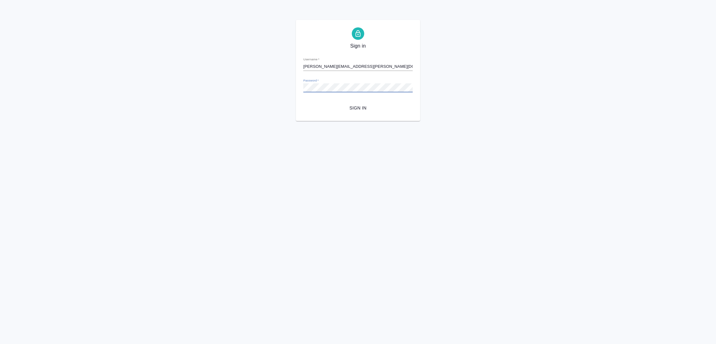
click at [364, 104] on span "Sign in" at bounding box center [357, 108] width 99 height 8
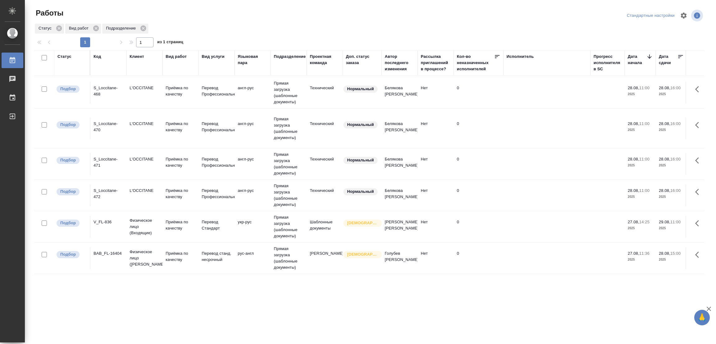
scroll to position [100, 0]
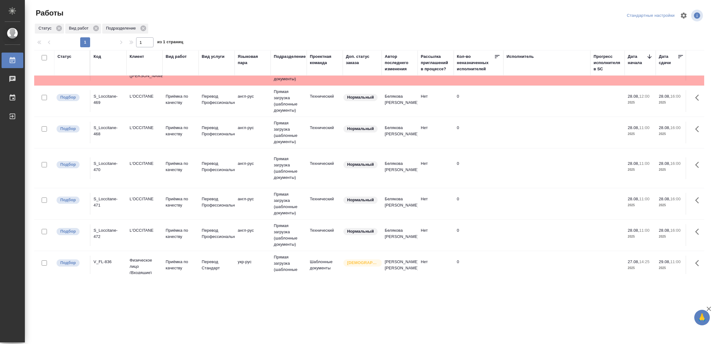
scroll to position [100, 0]
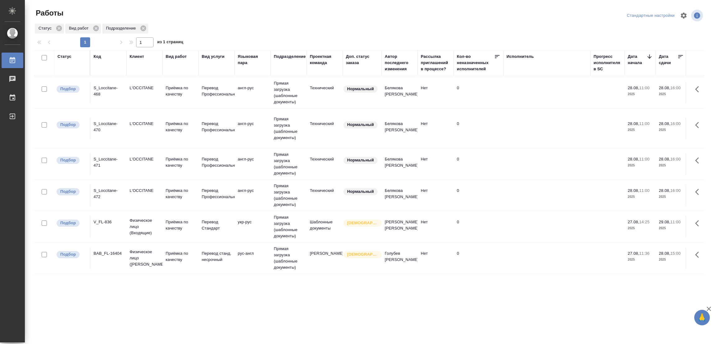
click at [292, 257] on td "Прямая загрузка (шаблонные документы)" at bounding box center [289, 257] width 36 height 31
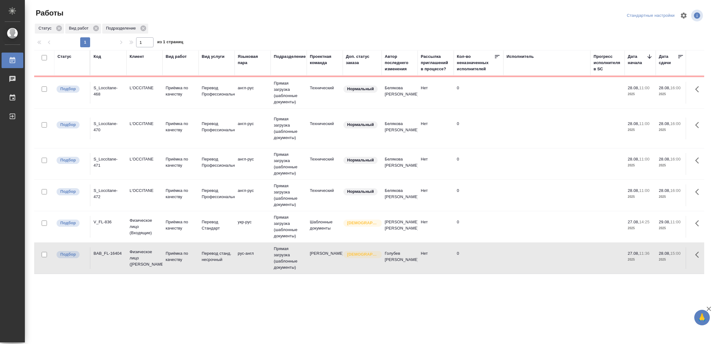
scroll to position [0, 0]
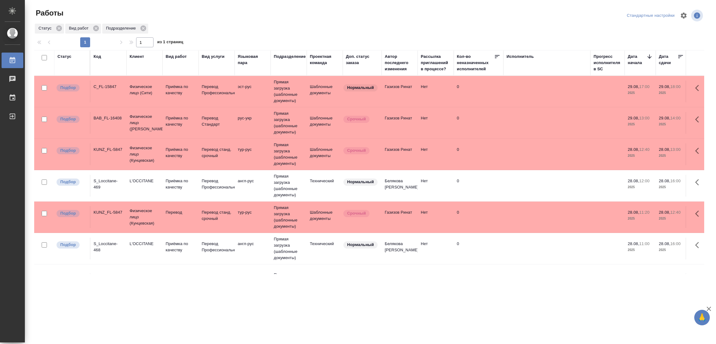
click at [180, 207] on td "Перевод" at bounding box center [180, 217] width 36 height 22
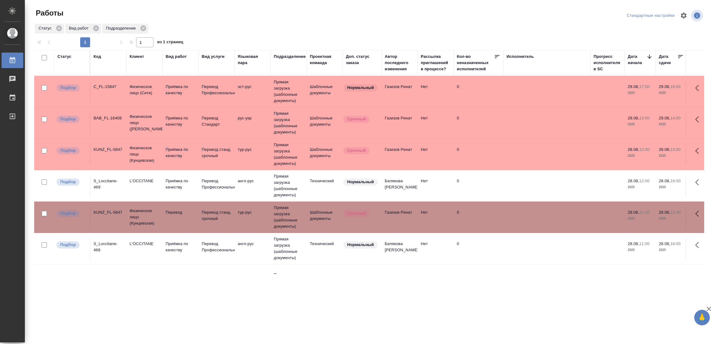
click at [180, 207] on td "Перевод" at bounding box center [180, 217] width 36 height 22
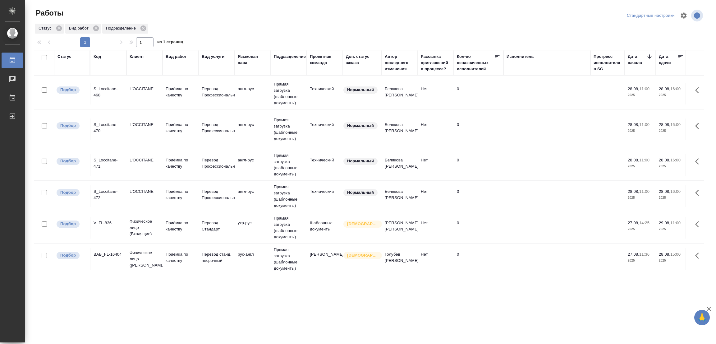
scroll to position [132, 0]
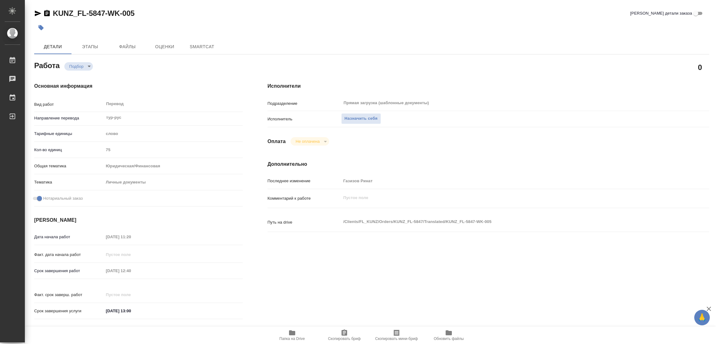
type textarea "x"
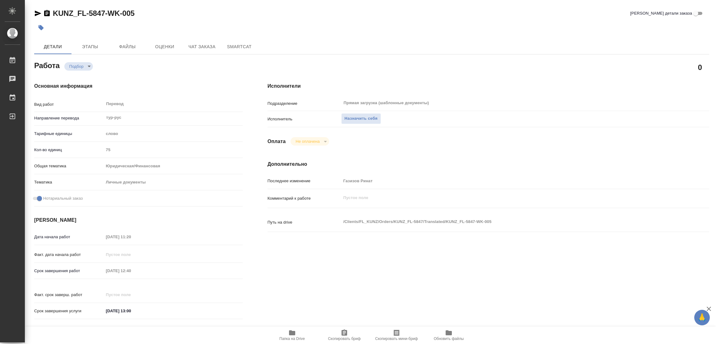
type textarea "x"
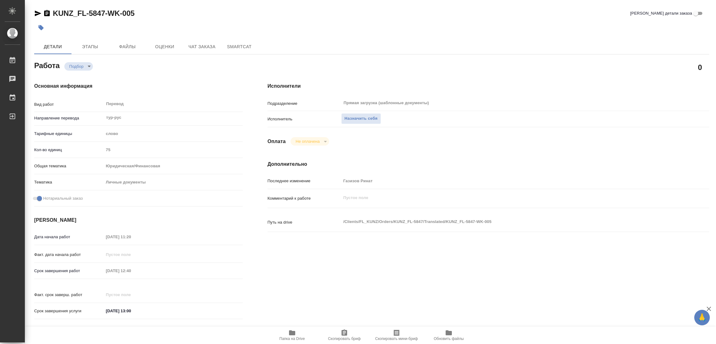
type textarea "x"
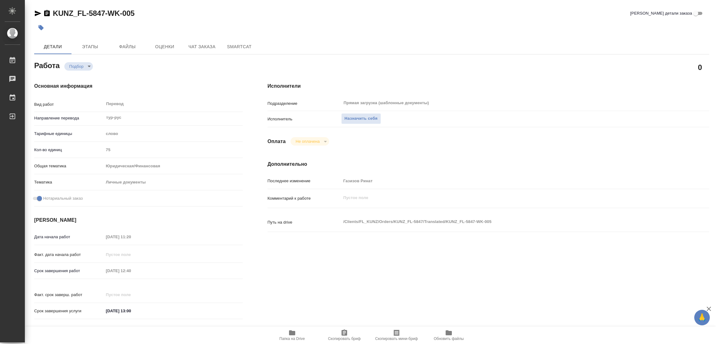
type textarea "x"
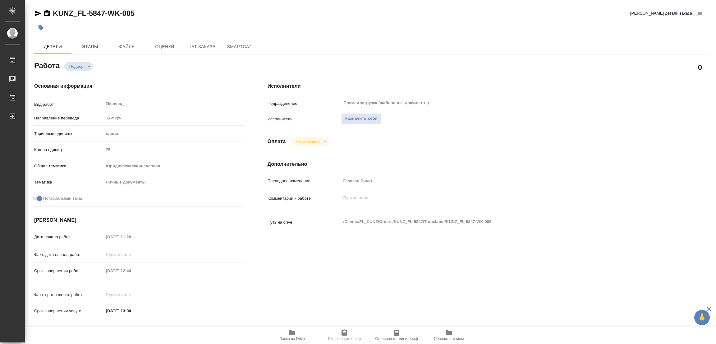
type textarea "x"
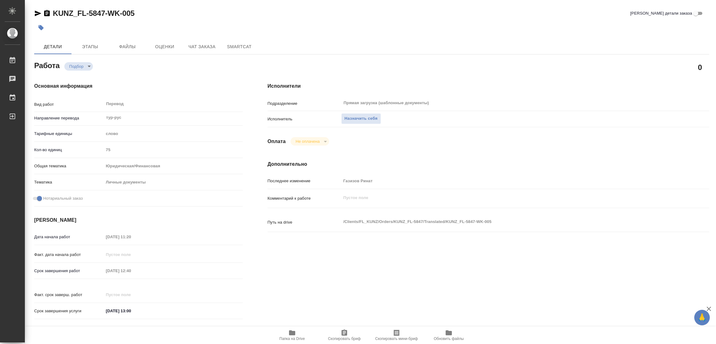
type textarea "x"
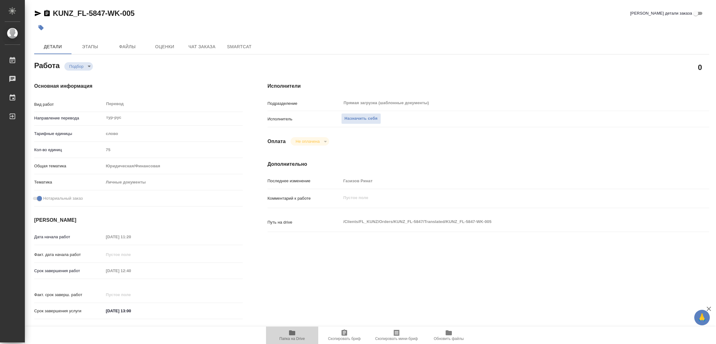
click at [293, 332] on icon "button" at bounding box center [292, 332] width 6 height 5
click at [356, 115] on span "Назначить себя" at bounding box center [360, 118] width 33 height 7
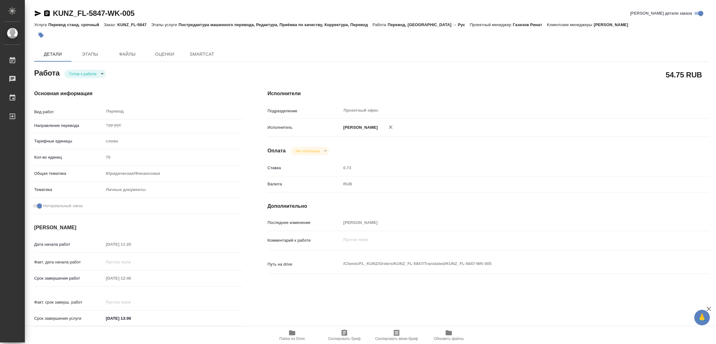
type textarea "x"
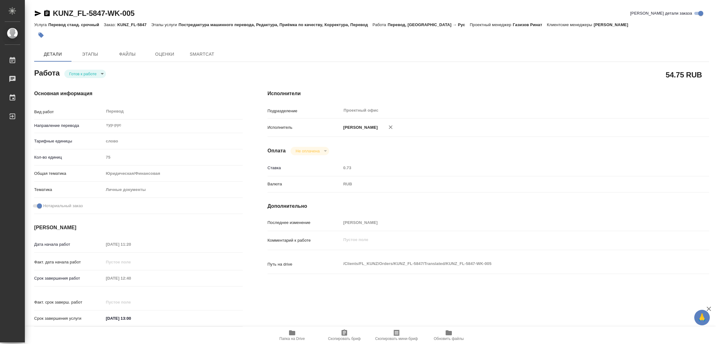
type textarea "x"
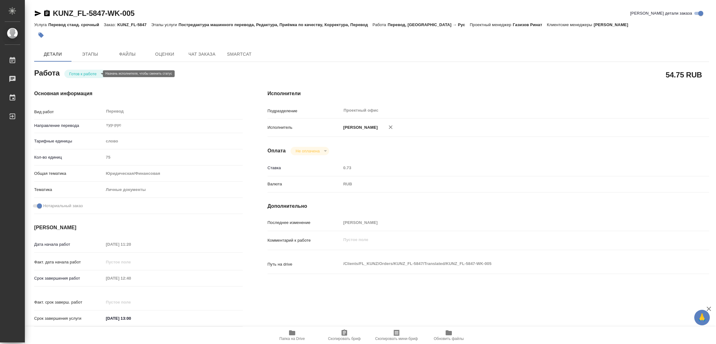
click at [76, 72] on body "🙏 .cls-1 fill:#fff; AWATERA Popova Galina Работы Чаты График Выйти KUNZ_FL-5847…" at bounding box center [358, 172] width 716 height 344
click at [76, 72] on button "В работе" at bounding box center [79, 73] width 20 height 7
type textarea "x"
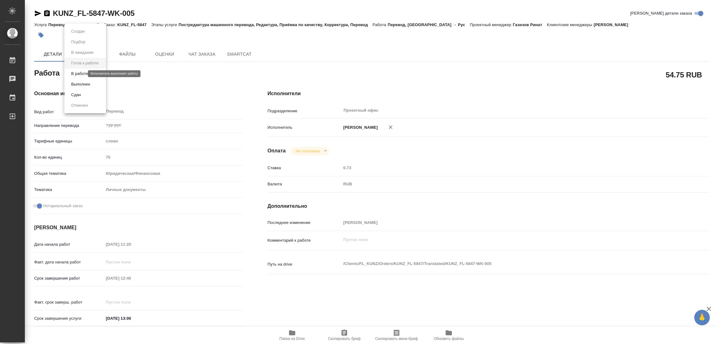
type textarea "x"
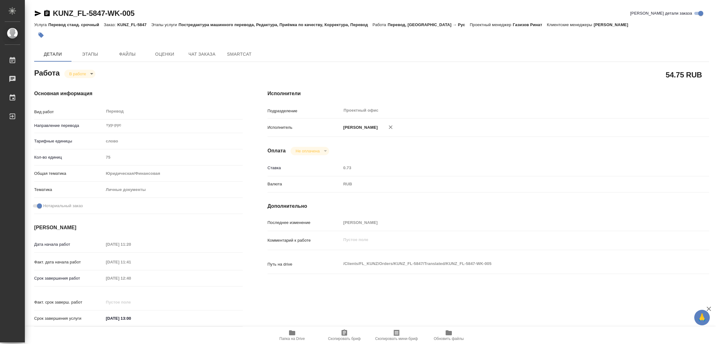
type textarea "x"
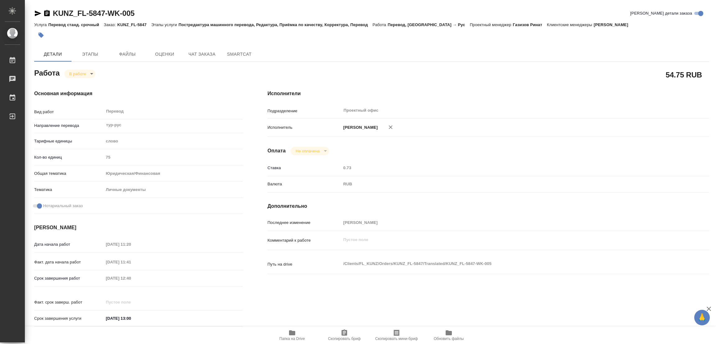
type textarea "x"
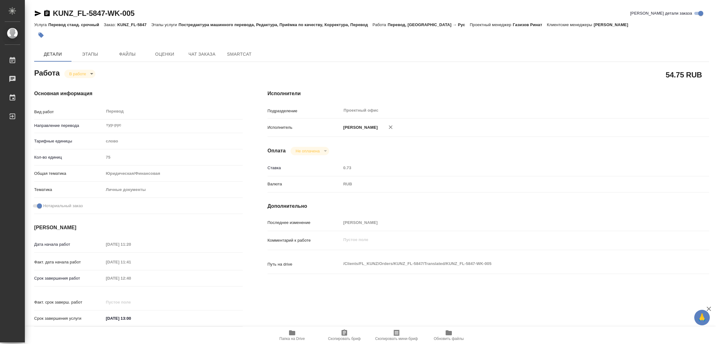
type textarea "x"
click at [489, 307] on div "Исполнители Подразделение Проектный офис ​ Исполнитель Попова Галина Оплата Не …" at bounding box center [488, 209] width 466 height 265
type textarea "x"
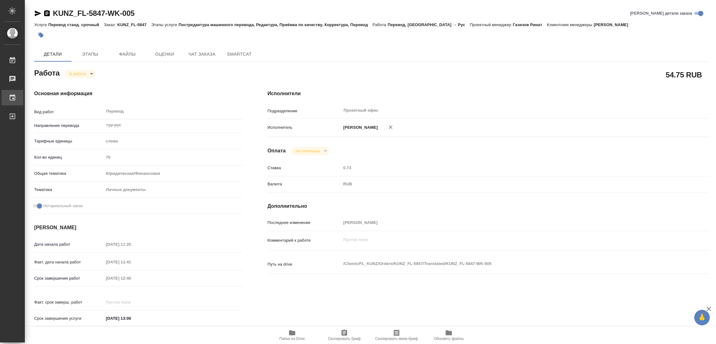
type textarea "x"
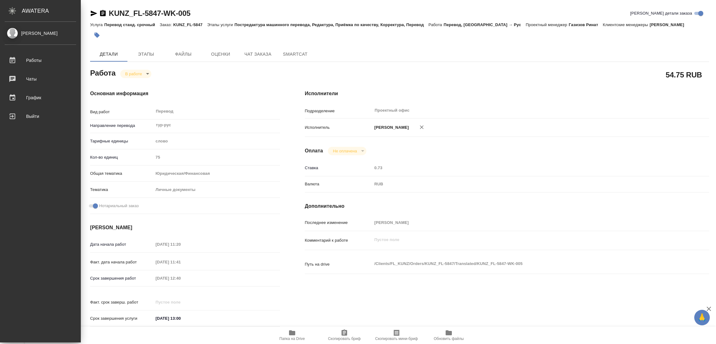
type textarea "x"
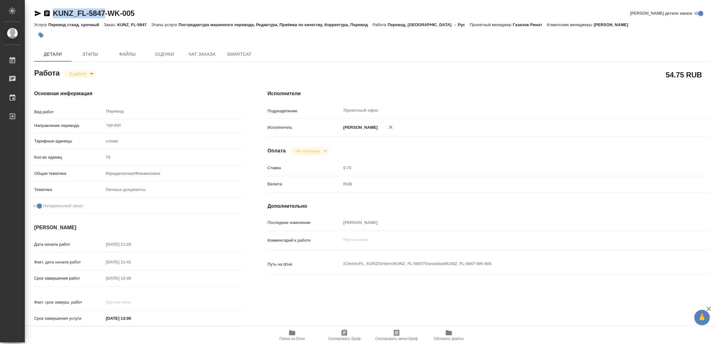
drag, startPoint x: 52, startPoint y: 4, endPoint x: 104, endPoint y: 15, distance: 53.4
click at [104, 15] on div "KUNZ_FL-5847-WK-005 Кратко детали заказа Услуга Перевод станд. срочный Заказ: K…" at bounding box center [371, 264] width 681 height 529
copy link "KUNZ_FL-5847"
click at [345, 334] on icon "button" at bounding box center [344, 332] width 6 height 6
copy link "KUNZ_FL-5847"
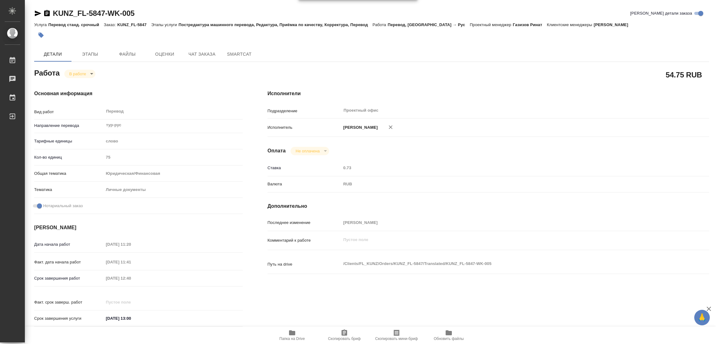
click at [485, 88] on div "Исполнители Подразделение Проектный офис ​ Исполнитель Попова Галина Оплата Не …" at bounding box center [488, 209] width 466 height 265
click at [75, 272] on div "Дата начала работ 28.08.2025 11:20 Факт. дата начала работ 28.08.2025 11:41 Сро…" at bounding box center [138, 285] width 208 height 92
click at [84, 56] on span "Этапы" at bounding box center [90, 54] width 30 height 8
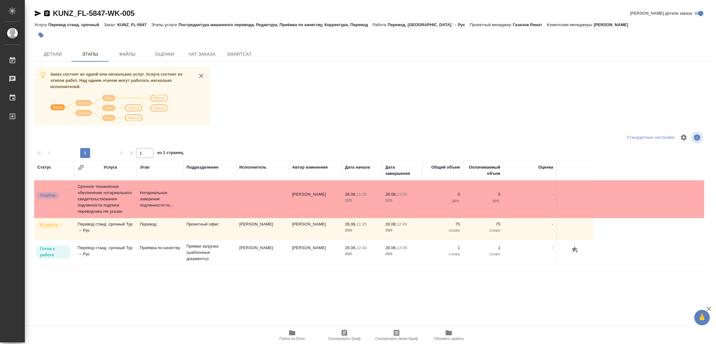
click at [434, 118] on div "Заказ состоит из одной или нескольких услуг. Услуга состоит из этапов работ. На…" at bounding box center [371, 184] width 675 height 234
click at [55, 53] on span "Детали" at bounding box center [53, 54] width 30 height 8
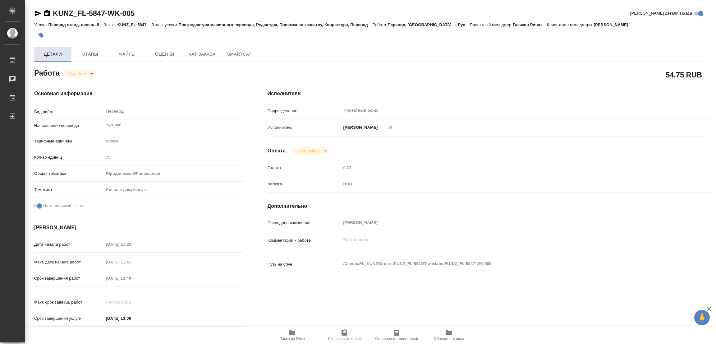
type textarea "x"
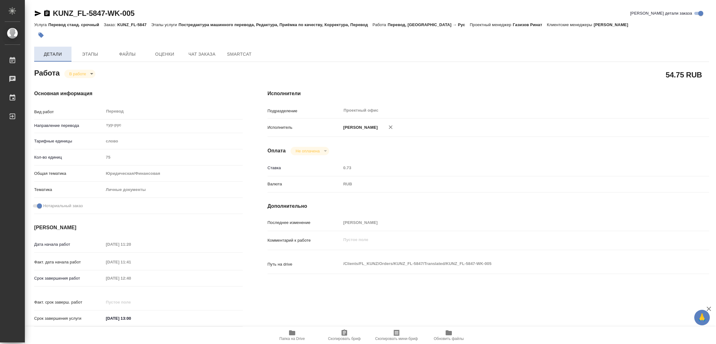
type textarea "x"
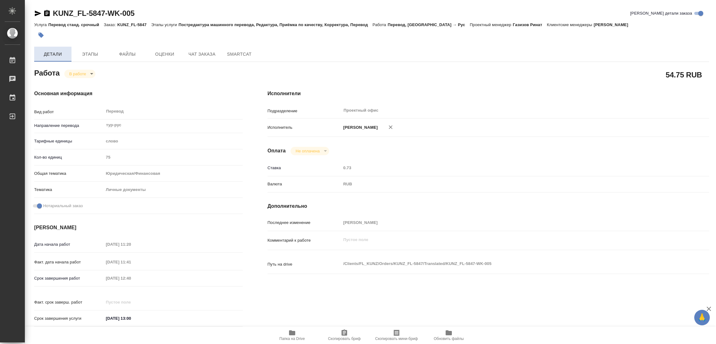
type textarea "x"
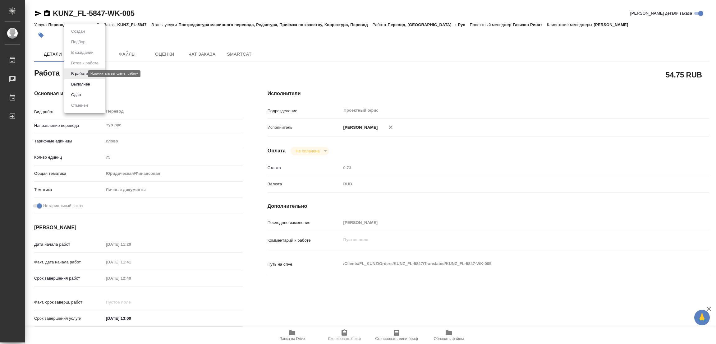
click at [73, 75] on body "🙏 .cls-1 fill:#fff; AWATERA Popova Galina Работы 0 Чаты График Выйти KUNZ_FL-58…" at bounding box center [358, 172] width 716 height 344
click at [83, 82] on button "Выполнен" at bounding box center [80, 84] width 23 height 7
type textarea "x"
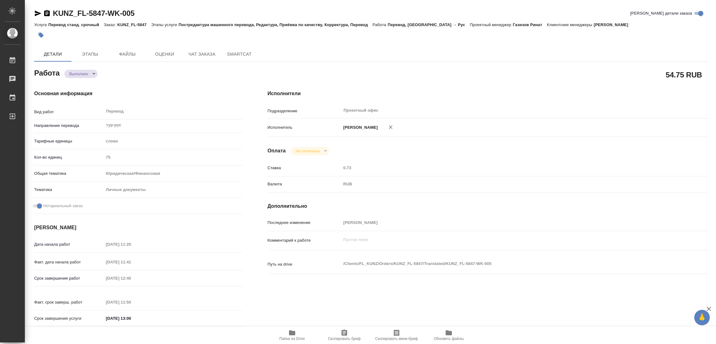
type textarea "x"
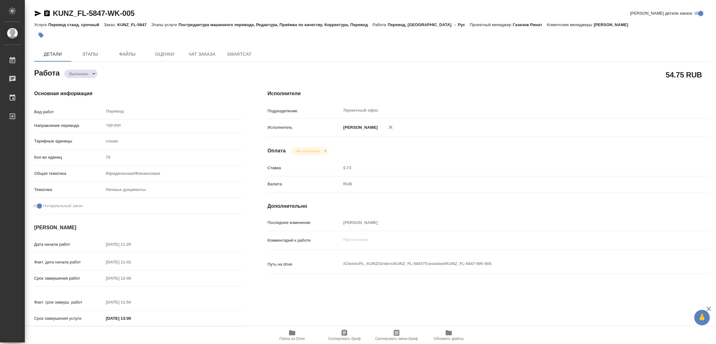
type textarea "x"
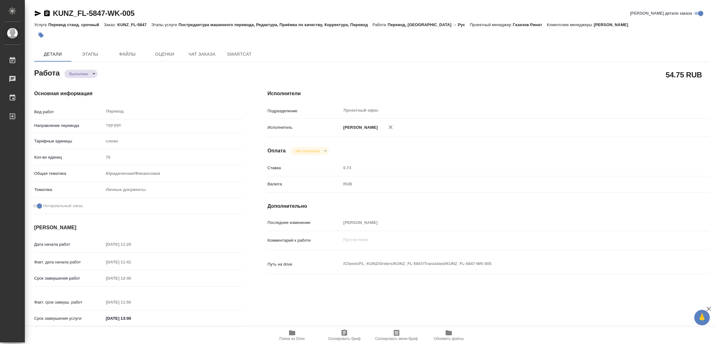
type textarea "x"
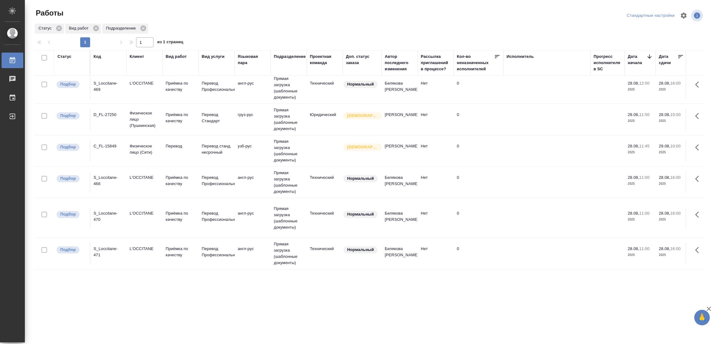
scroll to position [93, 0]
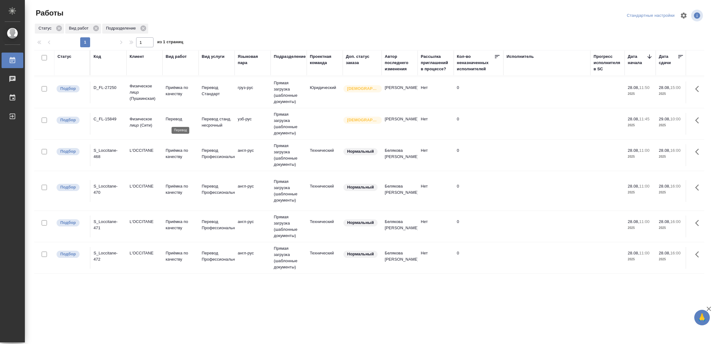
click at [174, 117] on p "Перевод" at bounding box center [181, 119] width 30 height 6
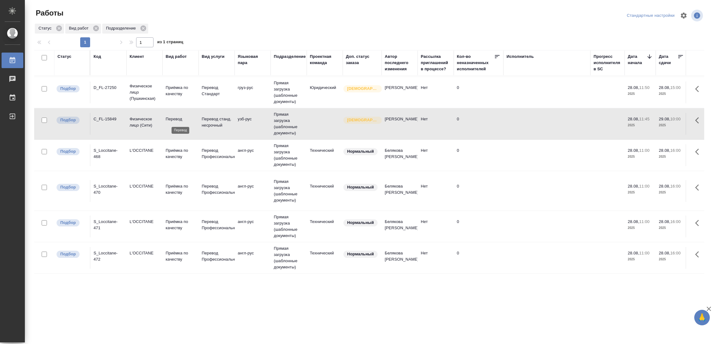
click at [174, 117] on p "Перевод" at bounding box center [181, 119] width 30 height 6
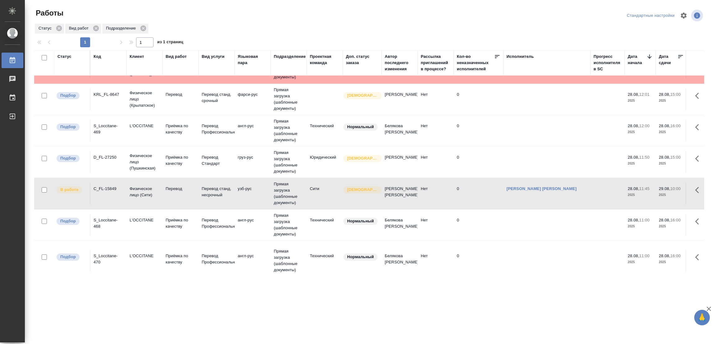
scroll to position [8, 0]
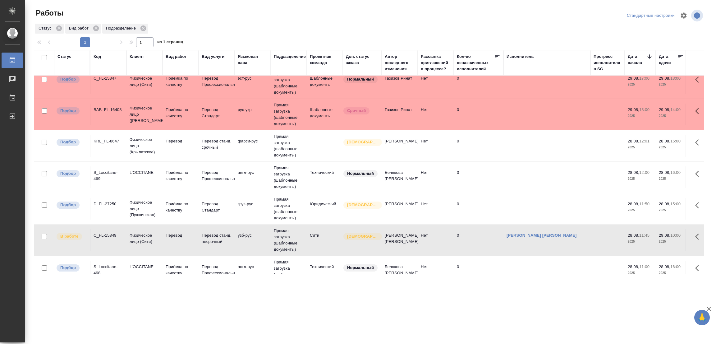
click at [177, 136] on td "Перевод" at bounding box center [180, 146] width 36 height 22
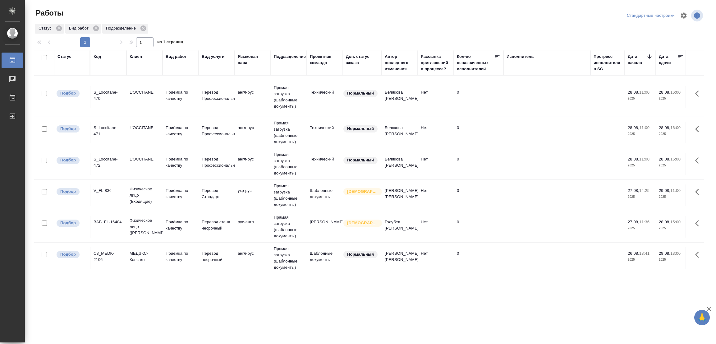
scroll to position [134, 0]
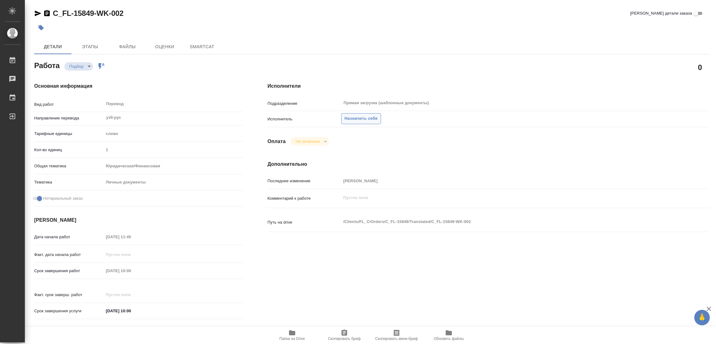
type textarea "x"
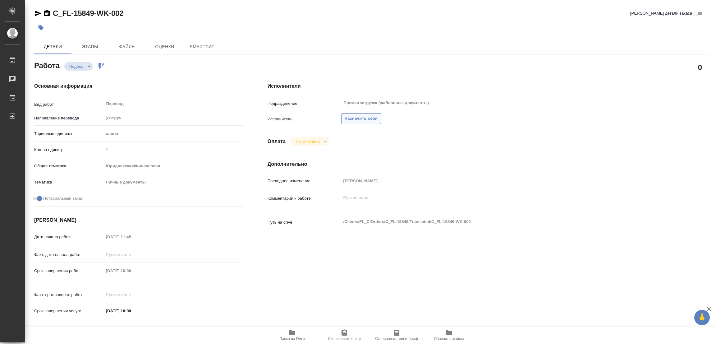
type textarea "x"
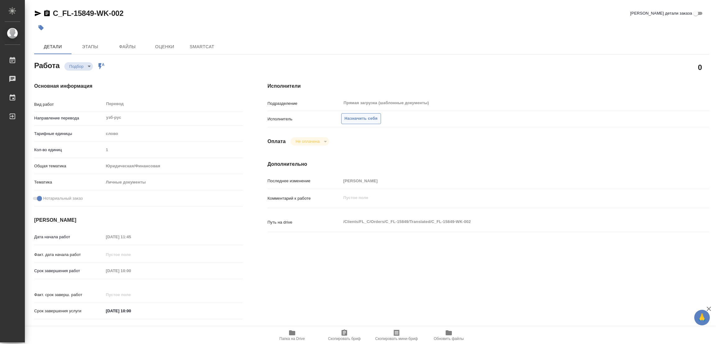
type textarea "x"
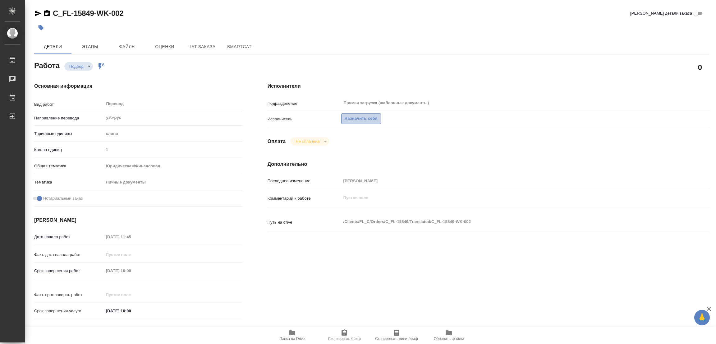
click at [360, 119] on span "Назначить себя" at bounding box center [360, 118] width 33 height 7
type textarea "x"
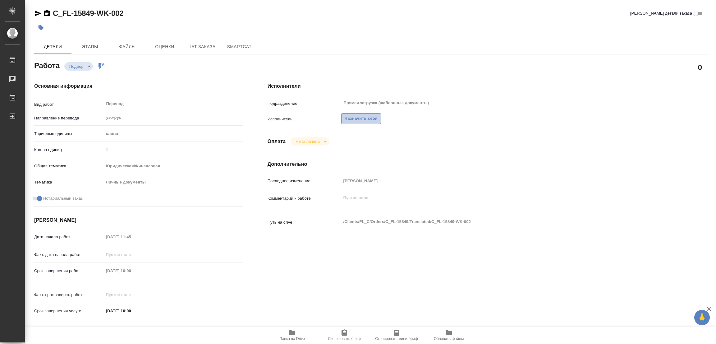
type textarea "x"
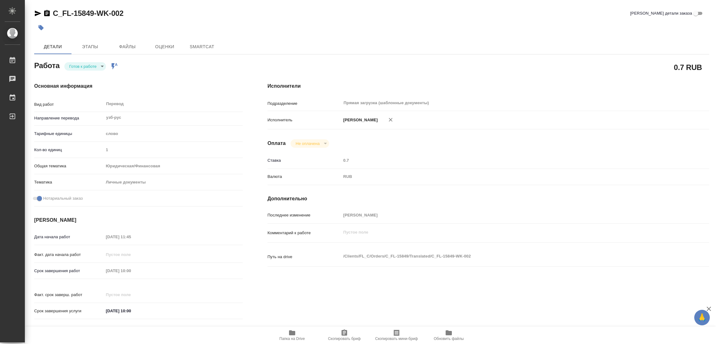
type textarea "x"
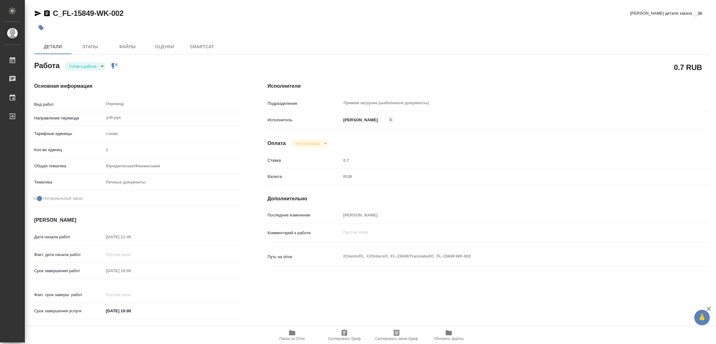
type textarea "x"
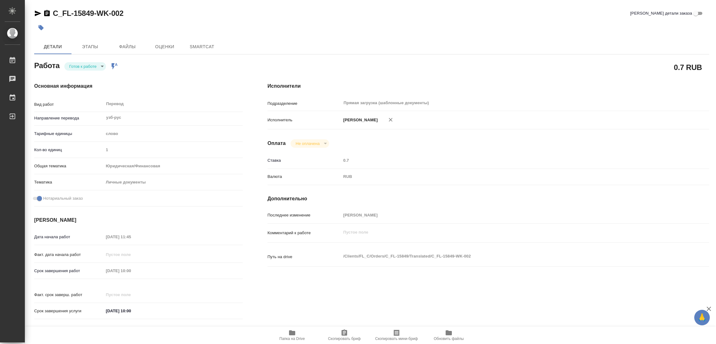
type textarea "x"
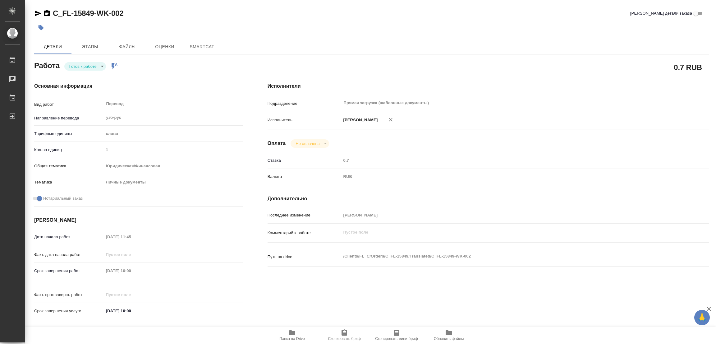
type textarea "x"
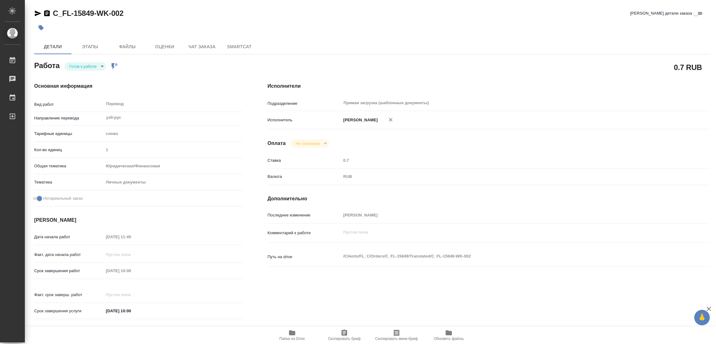
type textarea "x"
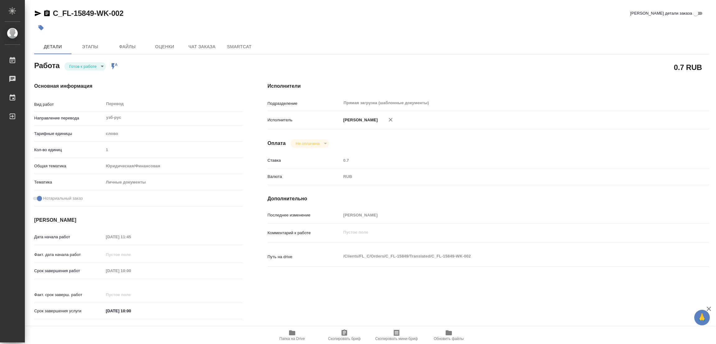
click at [82, 63] on body "🙏 .cls-1 fill:#fff; AWATERA Popova Galina Работы Чаты График Выйти C_FL-15849-W…" at bounding box center [358, 172] width 716 height 344
click at [82, 64] on button "В работе" at bounding box center [79, 66] width 20 height 7
type textarea "x"
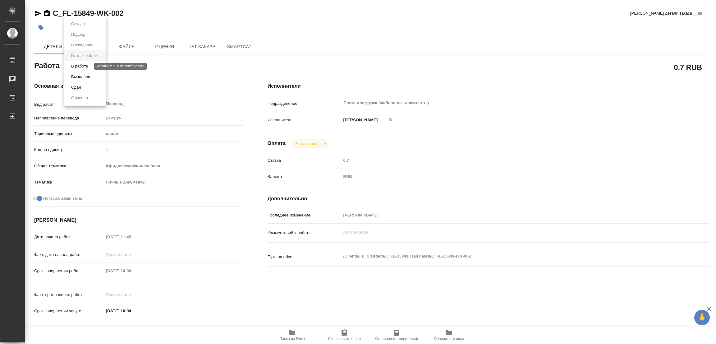
type textarea "x"
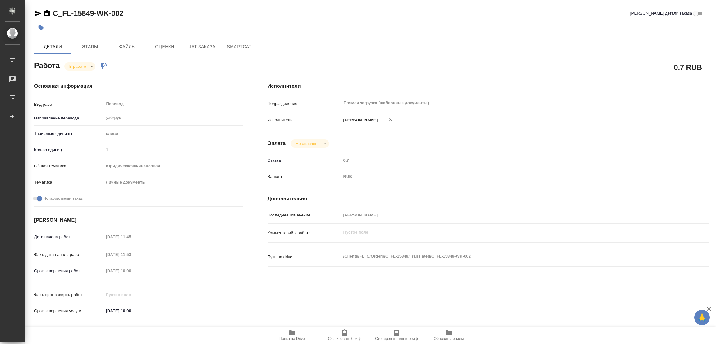
type textarea "x"
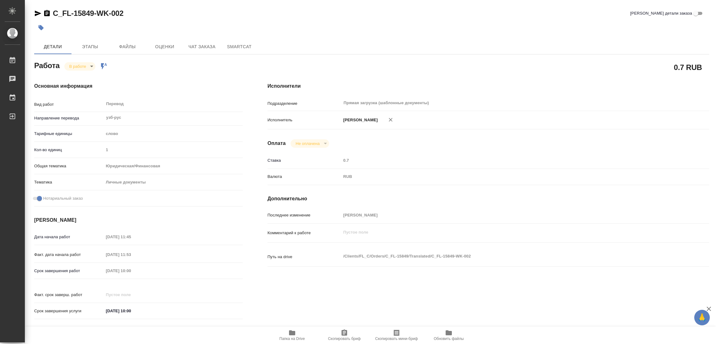
type textarea "x"
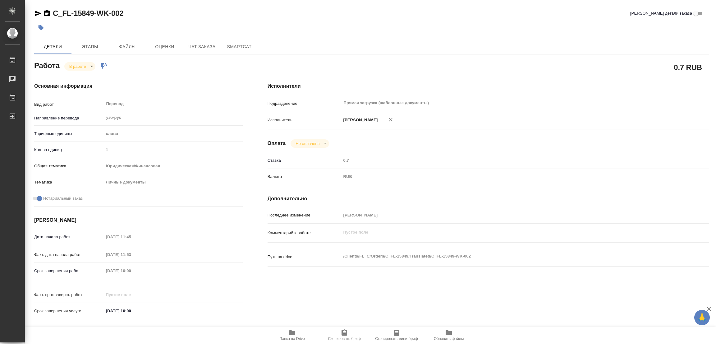
type textarea "x"
click at [288, 333] on span "Папка на Drive" at bounding box center [292, 335] width 45 height 12
drag, startPoint x: 49, startPoint y: 6, endPoint x: 92, endPoint y: 12, distance: 43.3
click at [92, 12] on div "C_FL-15849-WK-002 Кратко детали заказа Детали Этапы Файлы Оценки Чат заказа Sma…" at bounding box center [371, 260] width 681 height 521
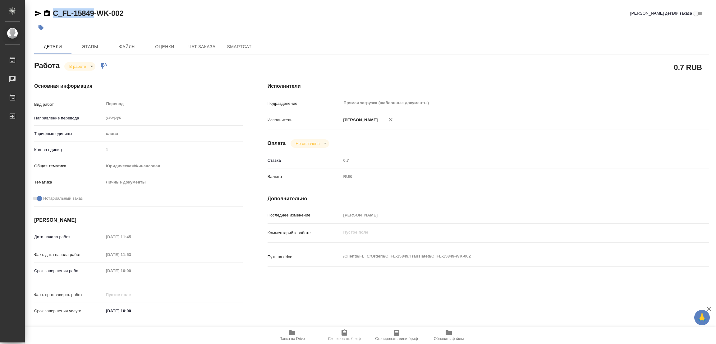
copy link "C_FL-15849"
click at [349, 336] on span "Скопировать бриф" at bounding box center [344, 338] width 33 height 4
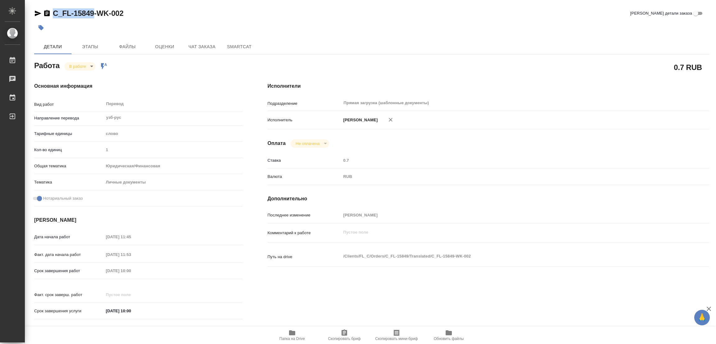
copy link "C_FL-15849"
click at [517, 78] on div "Исполнители Подразделение Прямая загрузка (шаблонные документы) ​ Исполнитель П…" at bounding box center [488, 202] width 466 height 265
click at [440, 31] on div at bounding box center [259, 28] width 450 height 14
click at [540, 27] on div at bounding box center [371, 28] width 675 height 14
click at [312, 23] on div at bounding box center [259, 28] width 450 height 14
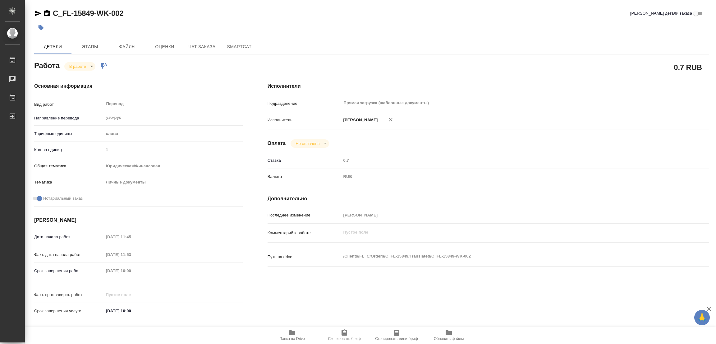
click at [412, 18] on div "C_FL-15849-WK-002 Кратко детали заказа" at bounding box center [371, 14] width 675 height 12
click at [101, 271] on div "Срок завершения работ 29.08.2025 10:00" at bounding box center [138, 270] width 208 height 11
click at [422, 75] on div "Исполнители Подразделение Прямая загрузка (шаблонные документы) ​ Исполнитель П…" at bounding box center [488, 202] width 466 height 265
click at [426, 39] on div "Детали Этапы Файлы Оценки Чат заказа SmartCat" at bounding box center [371, 46] width 675 height 15
type textarea "x"
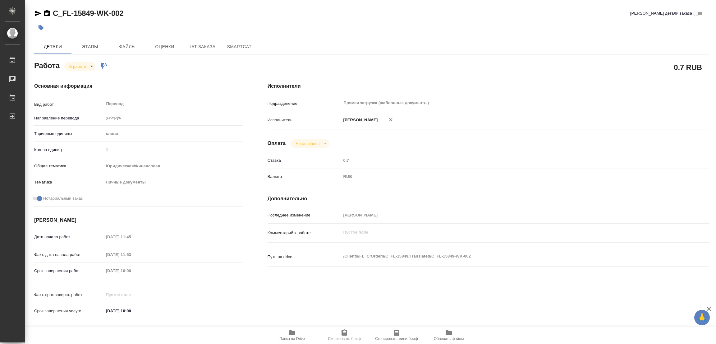
type textarea "x"
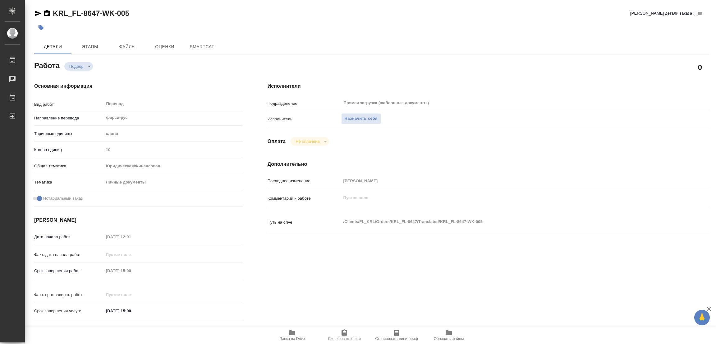
type textarea "x"
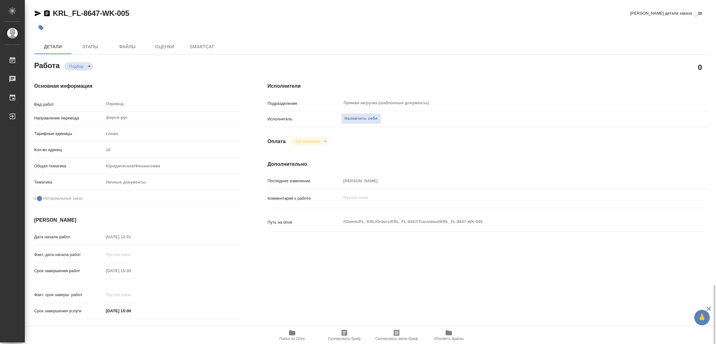
scroll to position [171, 0]
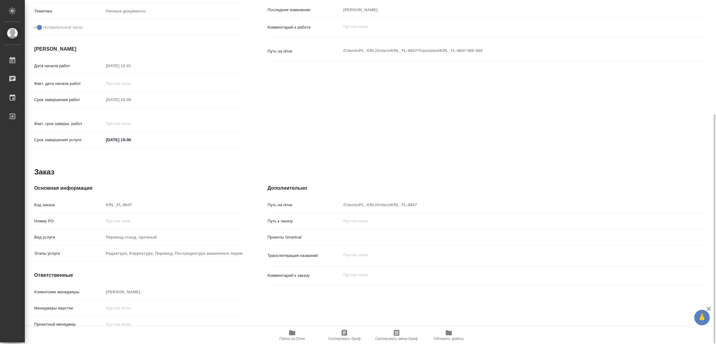
type textarea "x"
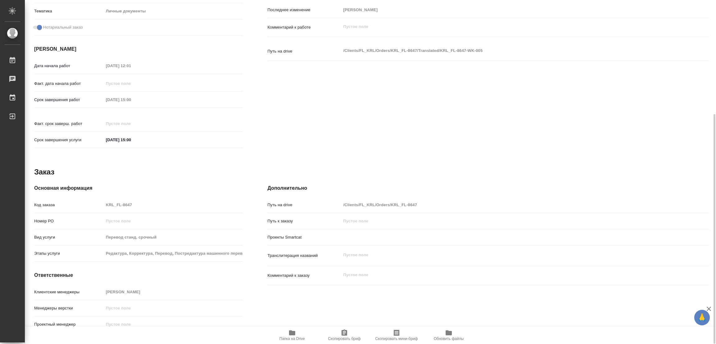
type textarea "x"
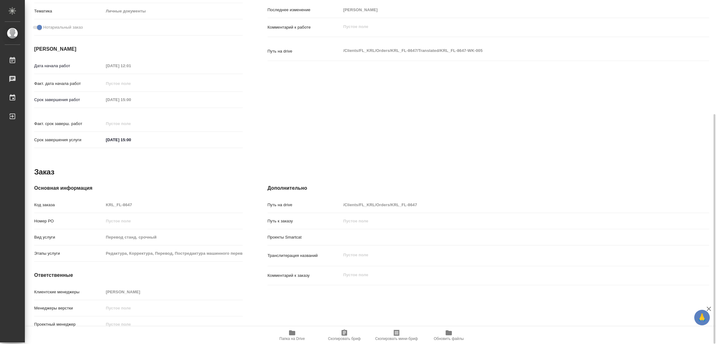
type textarea "x"
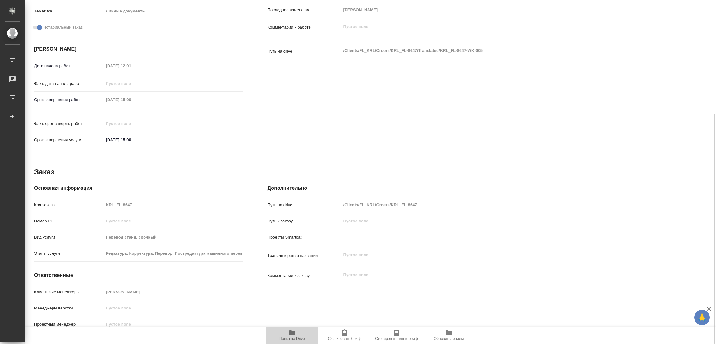
click at [297, 334] on span "Папка на Drive" at bounding box center [292, 335] width 45 height 12
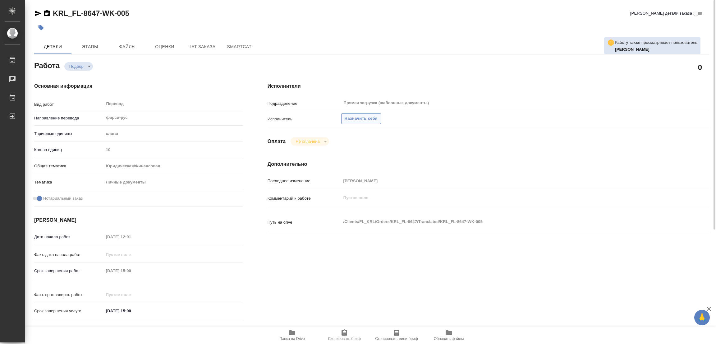
click at [359, 118] on span "Назначить себя" at bounding box center [360, 118] width 33 height 7
type textarea "x"
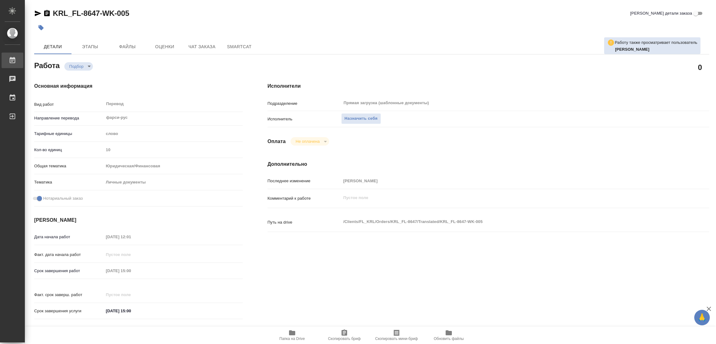
type textarea "x"
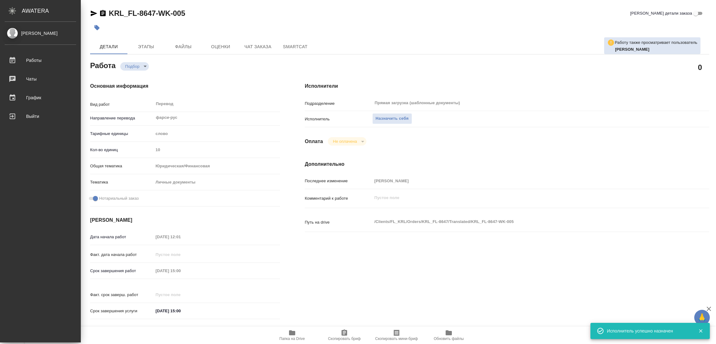
type textarea "x"
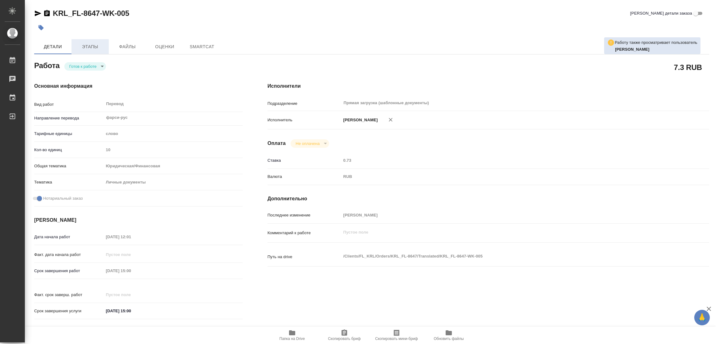
type textarea "x"
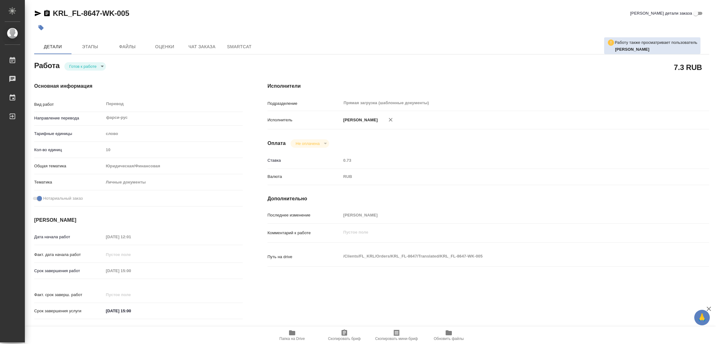
type textarea "x"
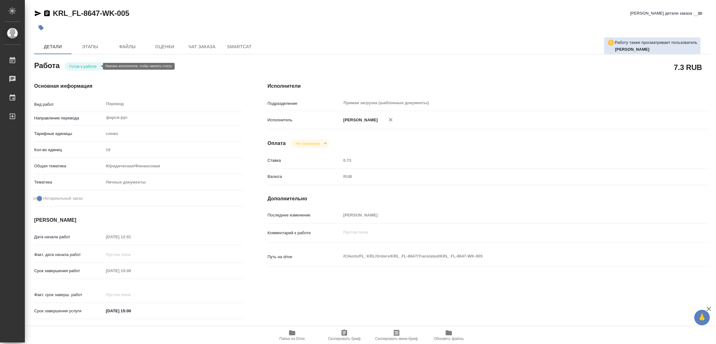
click at [79, 65] on body "🙏 .cls-1 fill:#fff; AWATERA [PERSON_NAME] Работы Чаты График Выйти KRL_FL-8647-…" at bounding box center [358, 172] width 716 height 344
type textarea "x"
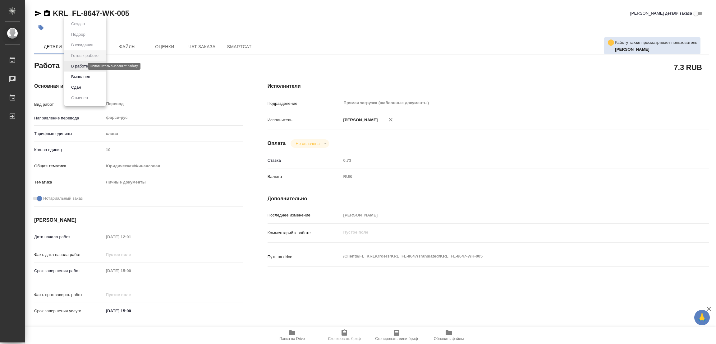
type textarea "x"
click at [79, 65] on button "В работе" at bounding box center [79, 66] width 20 height 7
type textarea "x"
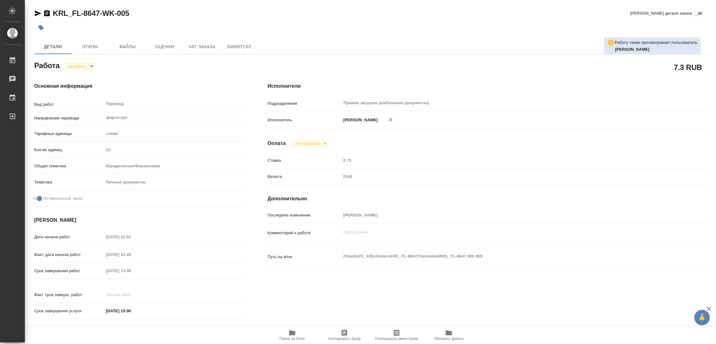
type textarea "x"
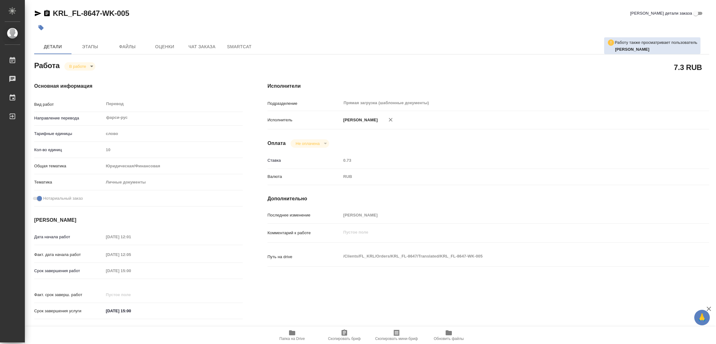
type textarea "x"
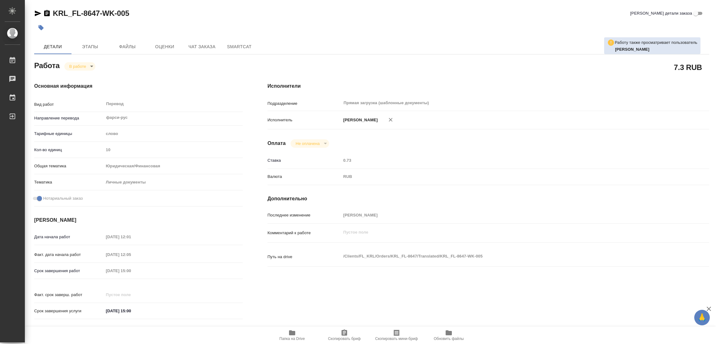
type textarea "x"
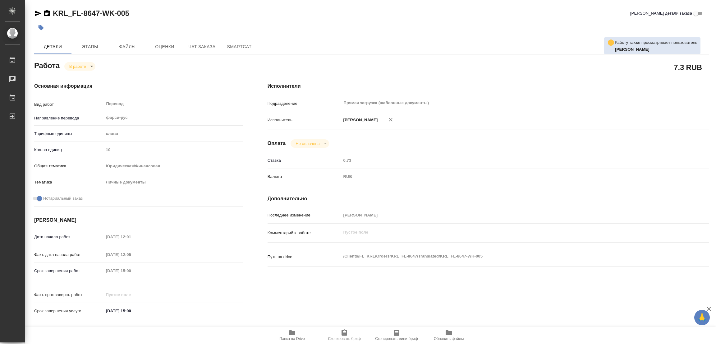
type textarea "x"
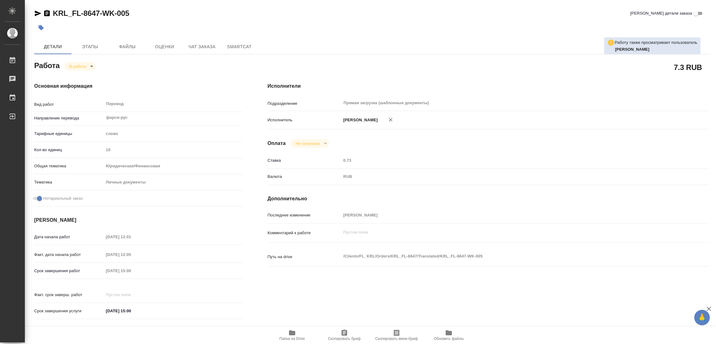
type textarea "x"
drag, startPoint x: 51, startPoint y: 3, endPoint x: 98, endPoint y: 13, distance: 48.8
click at [98, 13] on div "KRL_FL-8647-WK-005 Кратко детали заказа Детали Этапы Файлы Оценки Чат заказа Sm…" at bounding box center [371, 260] width 681 height 521
copy link "KRL_FL-8647"
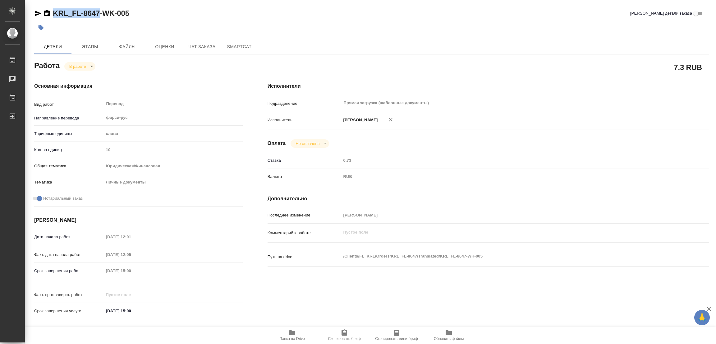
click at [335, 338] on span "Скопировать бриф" at bounding box center [344, 338] width 33 height 4
copy link "KRL_FL-8647"
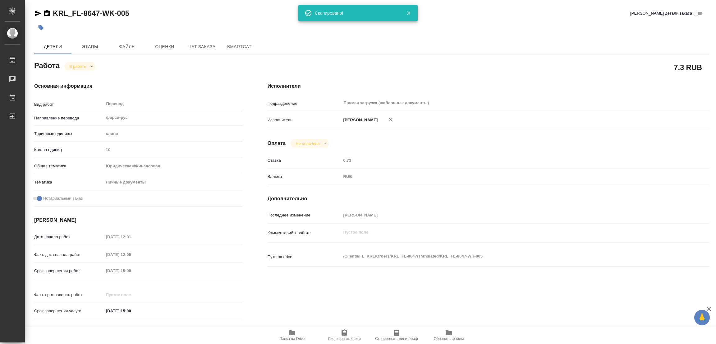
click at [400, 77] on div "Исполнители Подразделение Прямая загрузка (шаблонные документы) ​ Исполнитель П…" at bounding box center [488, 202] width 466 height 265
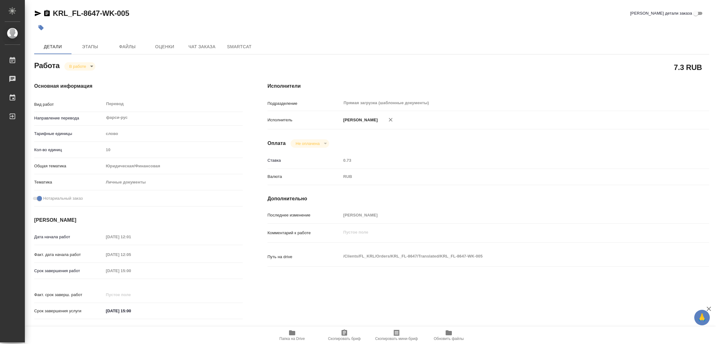
click at [97, 270] on div "Срок завершения работ 28.08.2025 15:00" at bounding box center [138, 270] width 208 height 11
click at [168, 95] on div "Основная информация Вид работ Перевод x ​ Направление перевода фарси-рус ​ Тари…" at bounding box center [138, 202] width 208 height 240
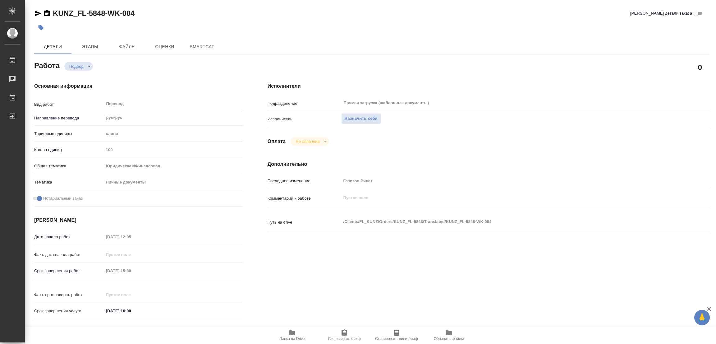
type textarea "x"
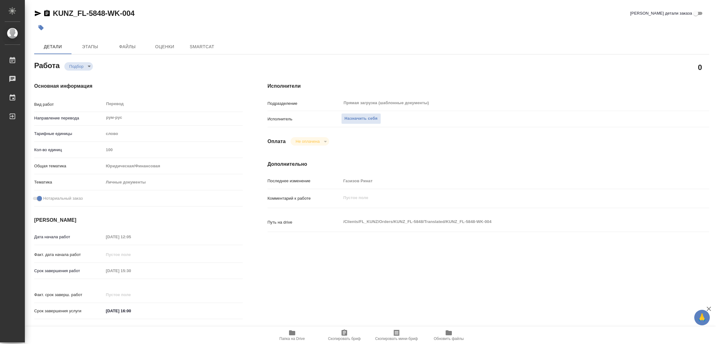
type textarea "x"
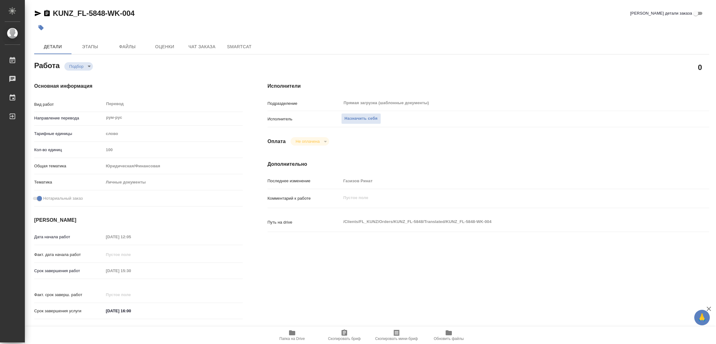
type textarea "x"
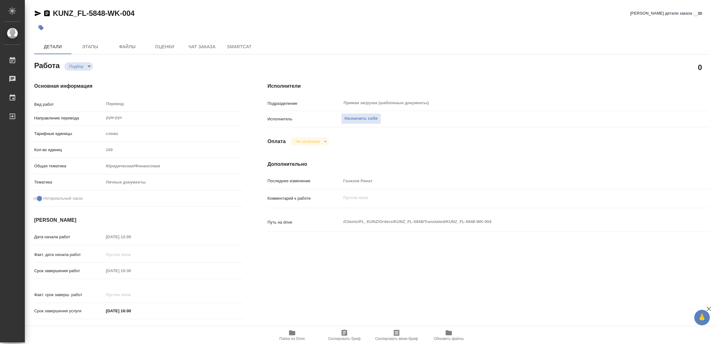
type textarea "x"
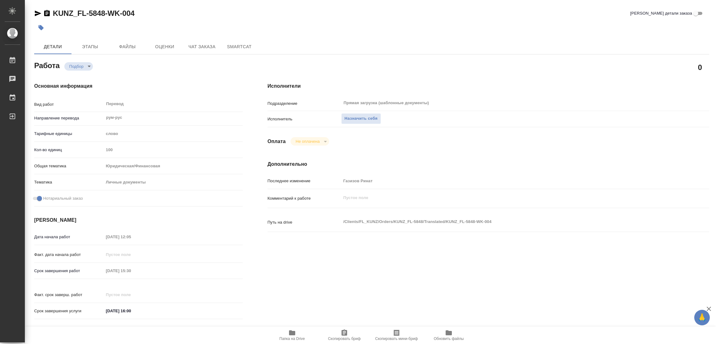
type textarea "x"
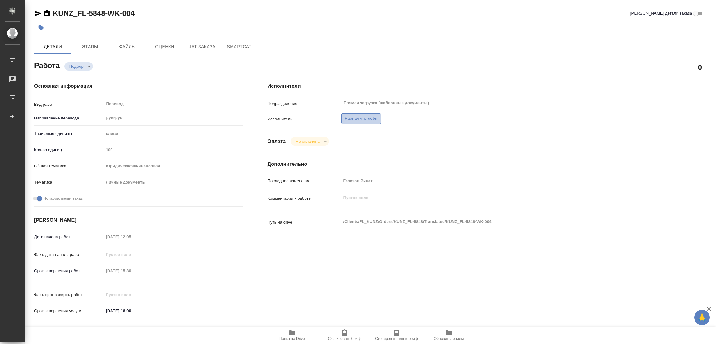
click at [354, 116] on span "Назначить себя" at bounding box center [360, 118] width 33 height 7
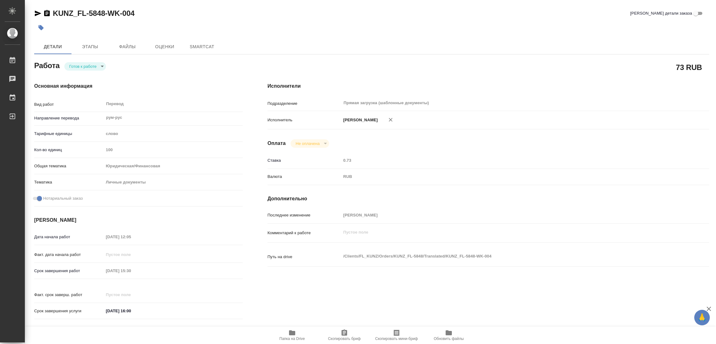
type textarea "x"
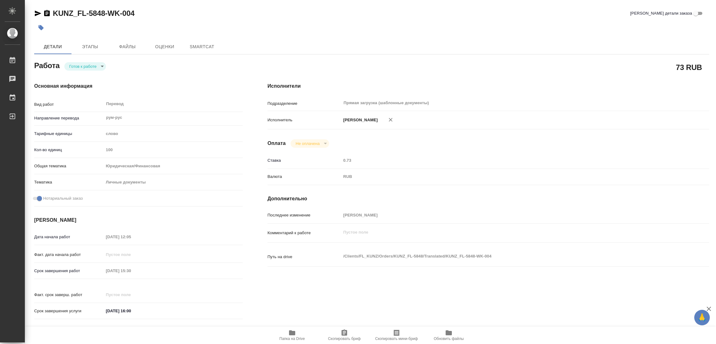
type textarea "x"
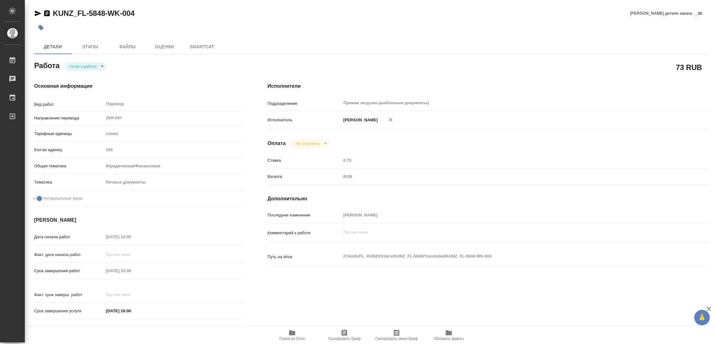
type textarea "x"
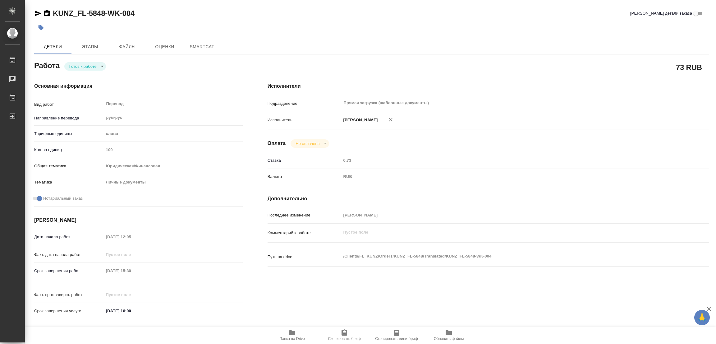
type textarea "x"
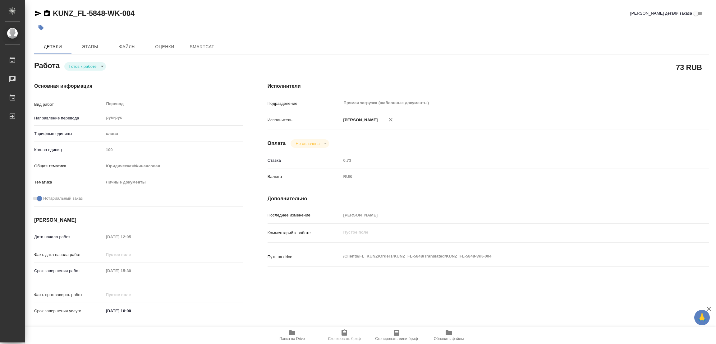
type textarea "x"
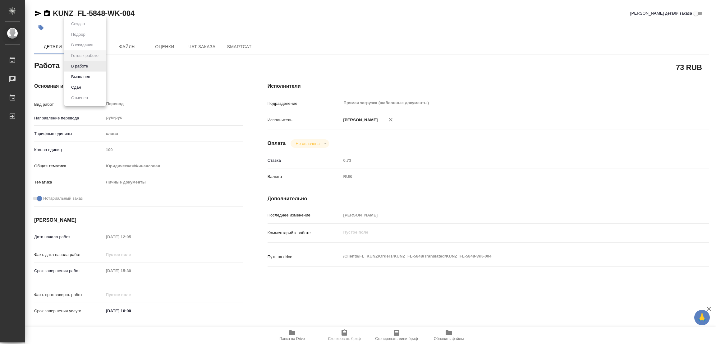
click at [84, 65] on body "🙏 .cls-1 fill:#fff; AWATERA Popova Galina Работы Чаты График Выйти KUNZ_FL-5848…" at bounding box center [358, 172] width 716 height 344
type textarea "x"
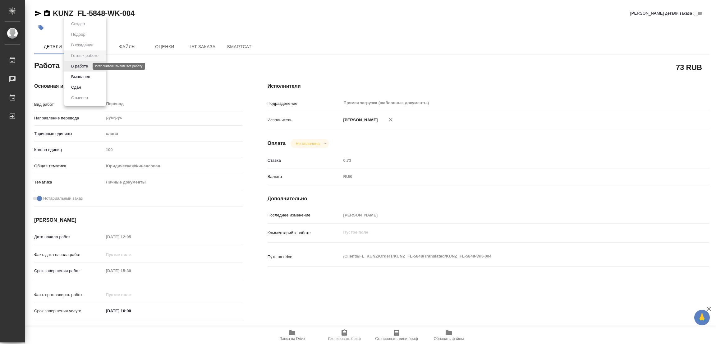
type textarea "x"
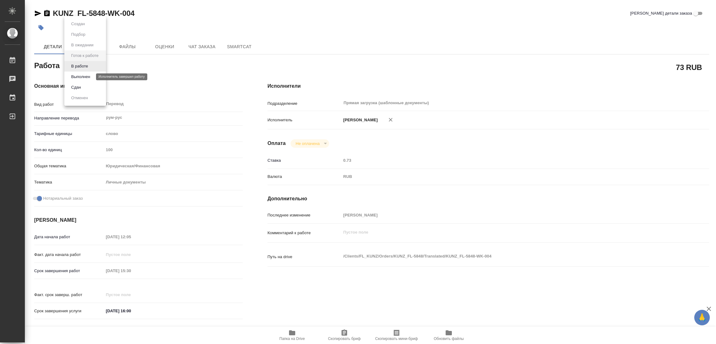
type textarea "x"
click at [79, 63] on button "В работе" at bounding box center [79, 66] width 20 height 7
type textarea "x"
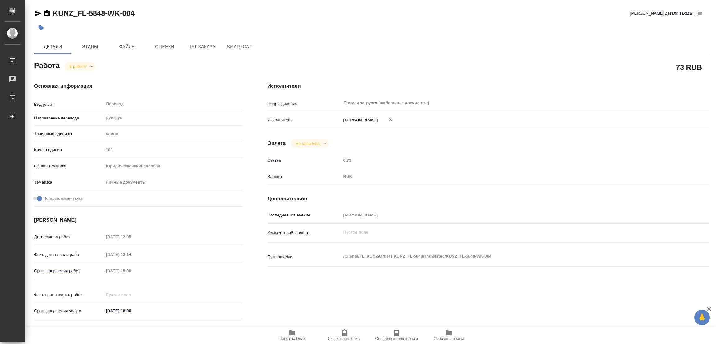
type textarea "x"
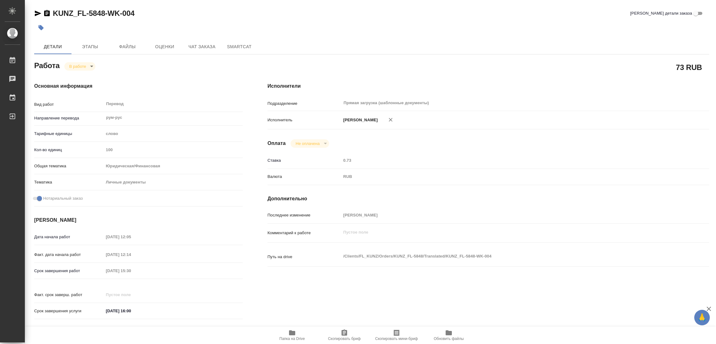
type textarea "x"
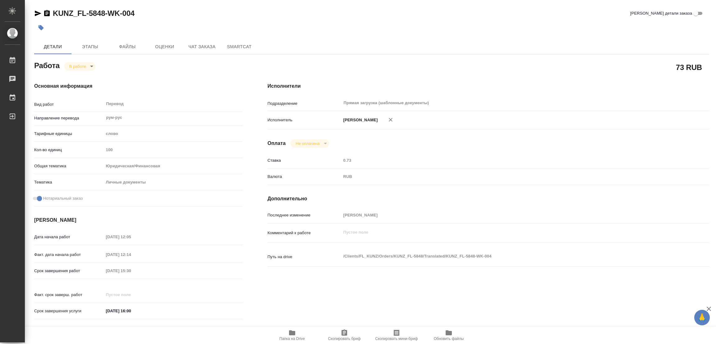
type textarea "x"
click at [292, 334] on icon "button" at bounding box center [292, 332] width 6 height 5
drag, startPoint x: 52, startPoint y: 5, endPoint x: 103, endPoint y: 16, distance: 52.8
click at [103, 16] on div "KUNZ_FL-5848-WK-004 Кратко детали заказа Детали Этапы Файлы Оценки Чат заказа S…" at bounding box center [371, 260] width 681 height 521
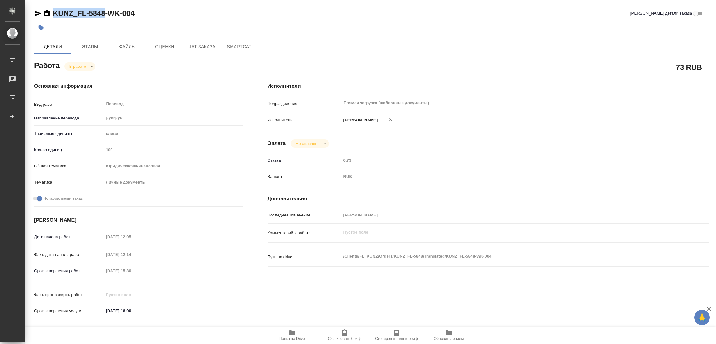
copy link "KUNZ_FL-5848"
click at [344, 334] on icon "button" at bounding box center [344, 332] width 6 height 6
copy link "KUNZ_FL-5848"
click at [418, 166] on div "Ставка 0.73" at bounding box center [487, 163] width 441 height 16
click at [357, 13] on div "KUNZ_FL-5848-WK-004 Кратко детали заказа" at bounding box center [371, 13] width 675 height 10
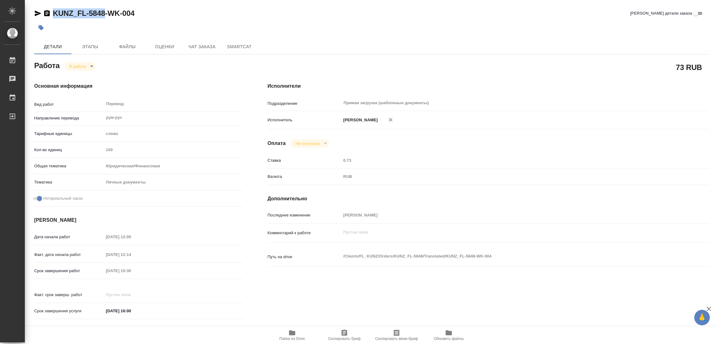
drag, startPoint x: 52, startPoint y: 7, endPoint x: 105, endPoint y: 11, distance: 53.3
click at [105, 11] on div "KUNZ_FL-5848-WK-004 Кратко детали заказа Детали Этапы Файлы Оценки Чат заказа S…" at bounding box center [371, 260] width 681 height 521
copy link "KUNZ_FL-5848"
click at [167, 7] on div "KUNZ_FL-5848-WK-004 Кратко детали заказа Детали Этапы Файлы Оценки Чат заказа S…" at bounding box center [371, 260] width 681 height 521
click at [96, 273] on div "Срок завершения работ 28.08.2025 15:30" at bounding box center [138, 270] width 208 height 11
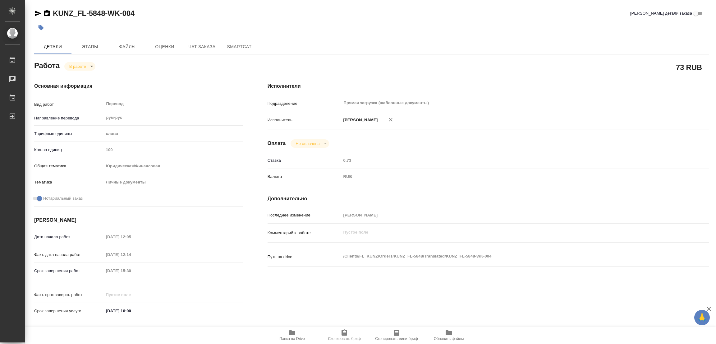
type textarea "x"
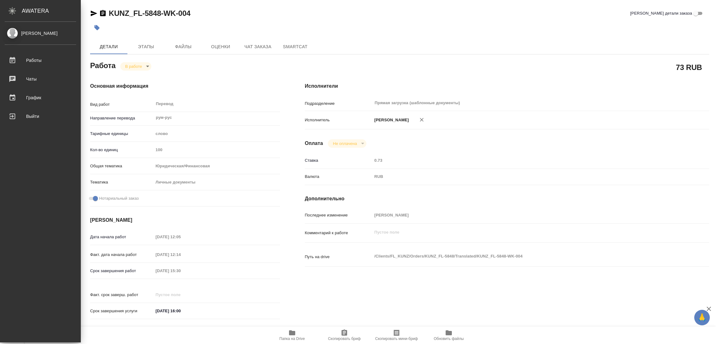
type textarea "x"
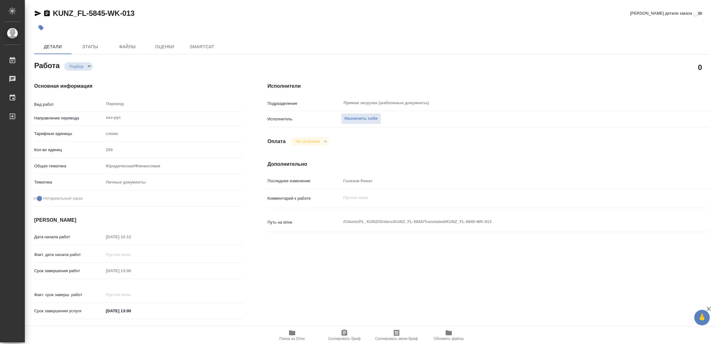
type textarea "x"
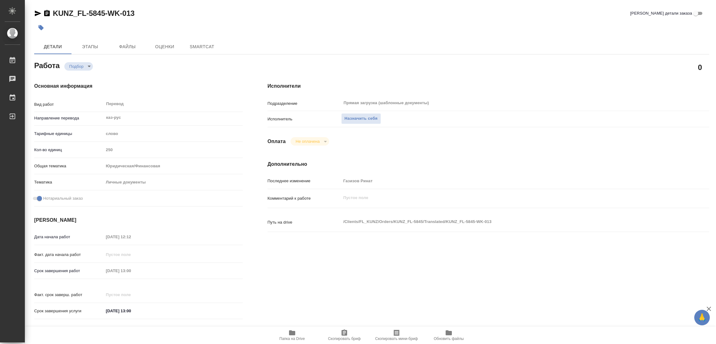
type textarea "x"
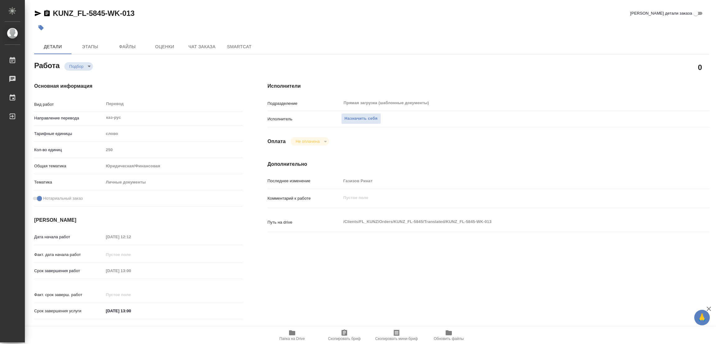
type textarea "x"
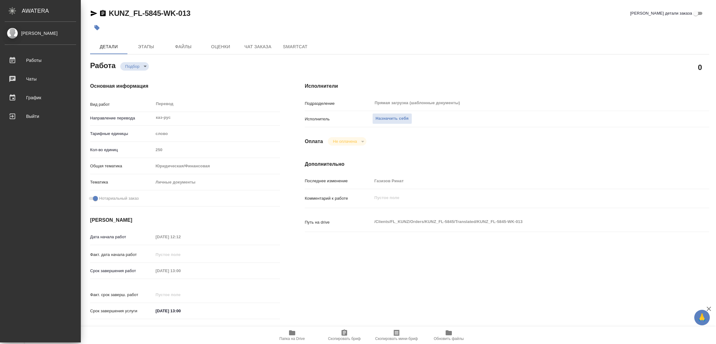
type textarea "x"
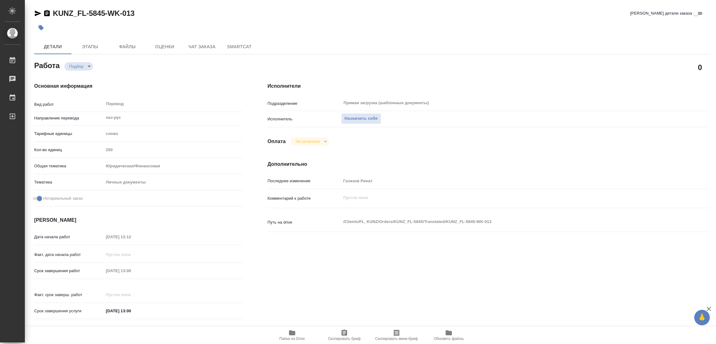
type textarea "x"
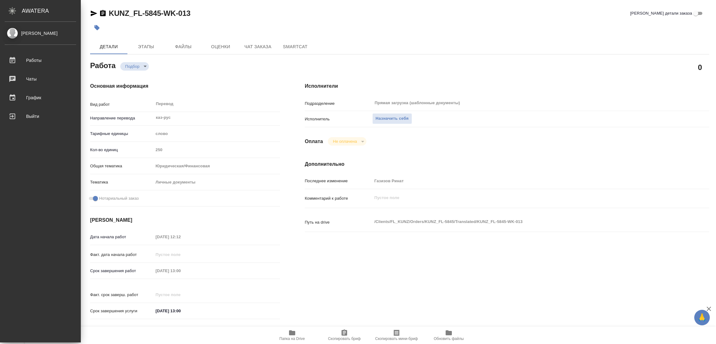
type textarea "x"
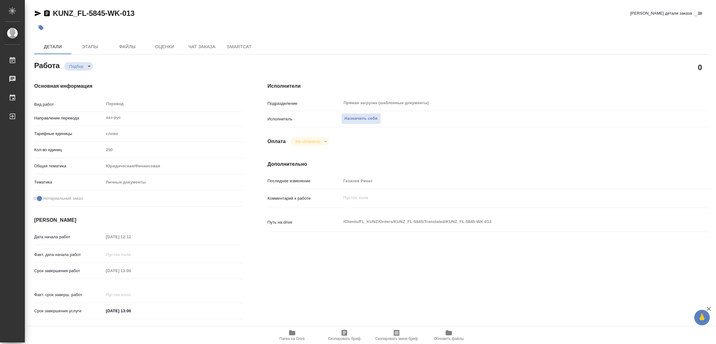
type textarea "x"
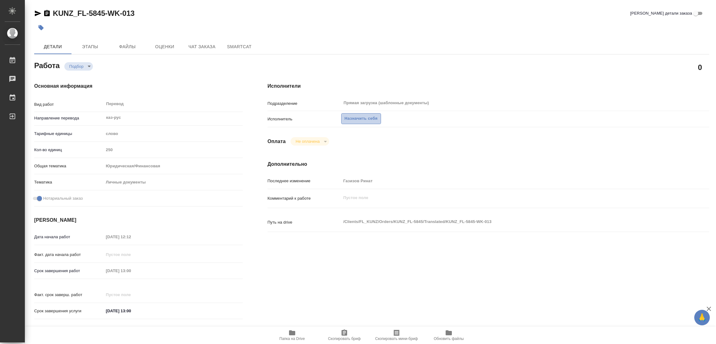
click at [357, 118] on span "Назначить себя" at bounding box center [360, 118] width 33 height 7
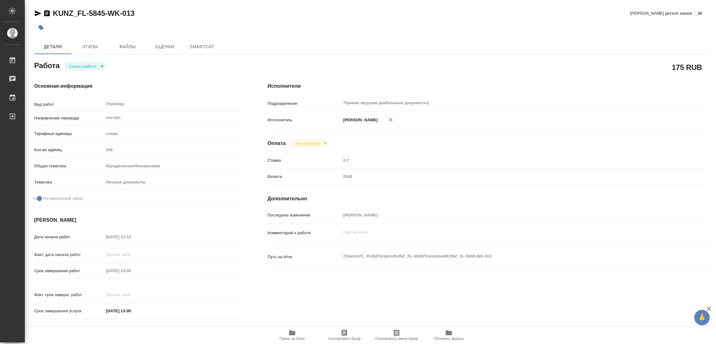
type textarea "x"
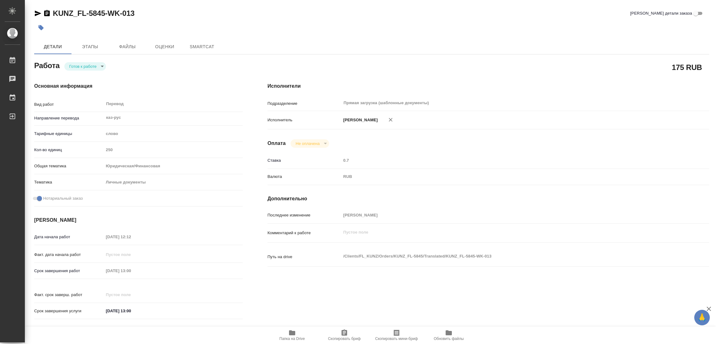
type textarea "x"
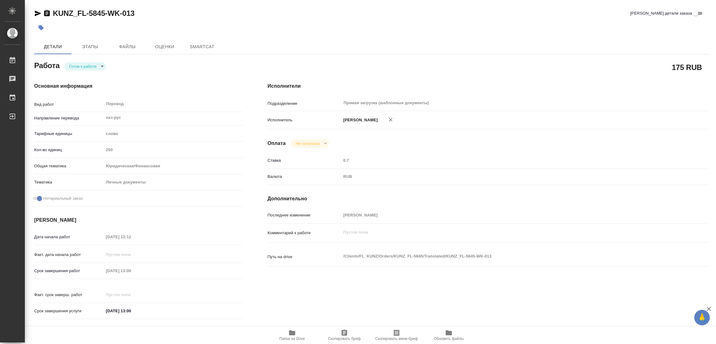
type textarea "x"
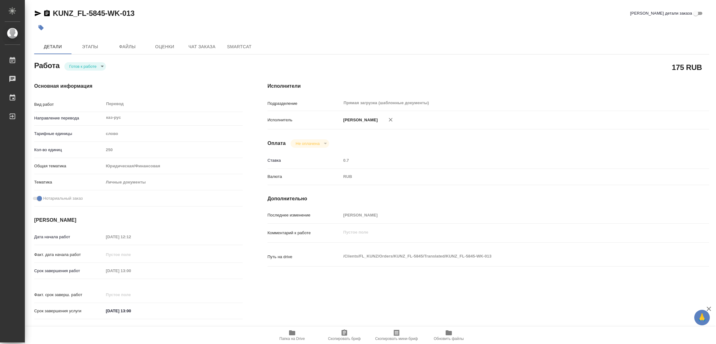
type textarea "x"
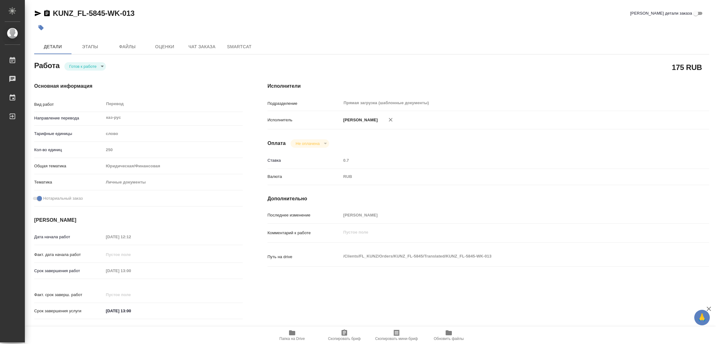
type textarea "x"
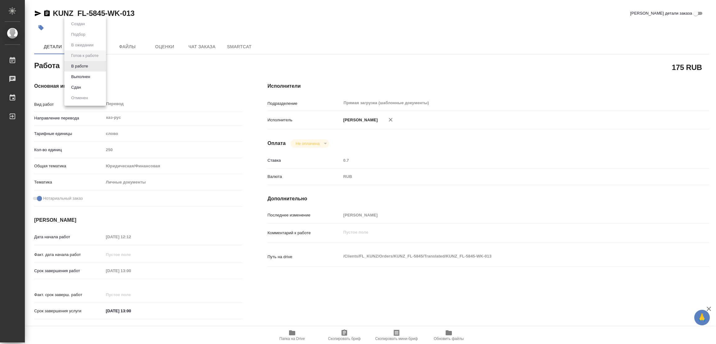
click at [81, 64] on body "🙏 .cls-1 fill:#fff; AWATERA [PERSON_NAME] Работы Чаты График Выйти KUNZ_FL-5845…" at bounding box center [358, 172] width 716 height 344
click at [81, 64] on button "В работе" at bounding box center [79, 66] width 20 height 7
type textarea "x"
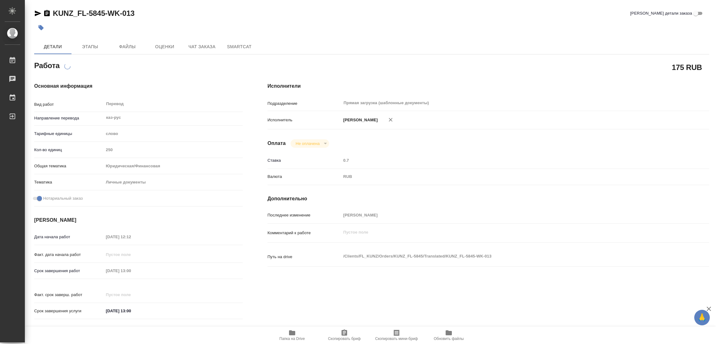
type textarea "x"
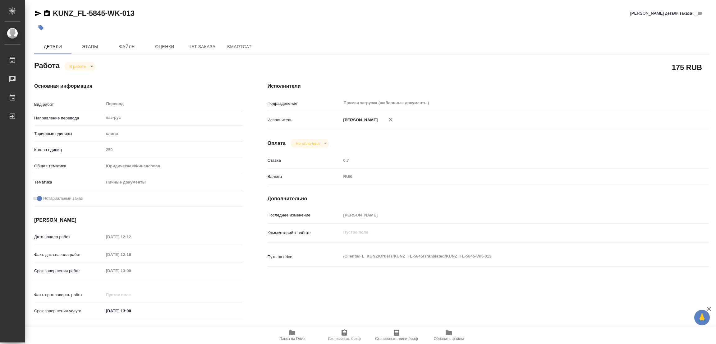
type textarea "x"
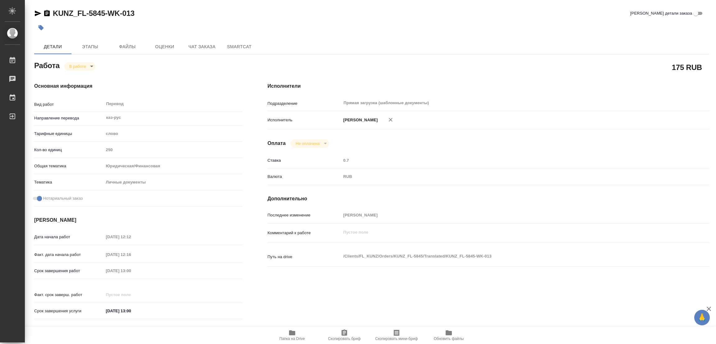
type textarea "x"
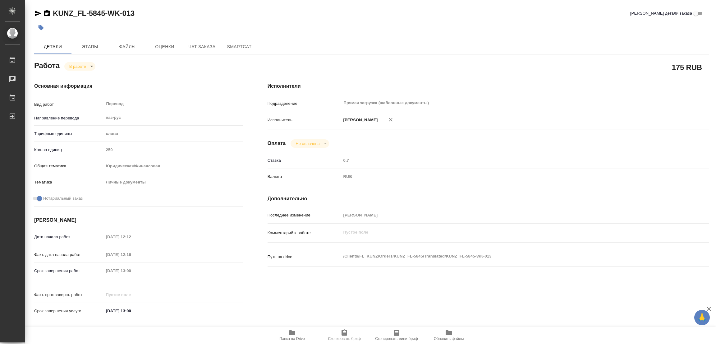
type textarea "x"
click at [292, 331] on icon "button" at bounding box center [292, 332] width 6 height 5
drag, startPoint x: 49, startPoint y: 4, endPoint x: 105, endPoint y: 16, distance: 57.2
click at [105, 16] on div "KUNZ_FL-5845-WK-013 Кратко детали заказа Детали Этапы Файлы Оценки Чат заказа S…" at bounding box center [371, 260] width 681 height 521
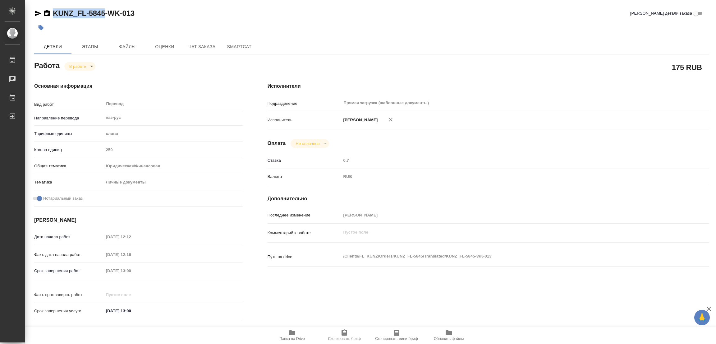
copy link "KUNZ_FL-5845"
click at [346, 339] on span "Скопировать бриф" at bounding box center [344, 338] width 33 height 4
copy link "KUNZ_FL-5845"
click at [102, 268] on div "Срок завершения работ [DATE] 13:00" at bounding box center [138, 270] width 208 height 11
click at [143, 62] on div "Работа В работе inProgress" at bounding box center [138, 64] width 208 height 11
